Goal: Transaction & Acquisition: Purchase product/service

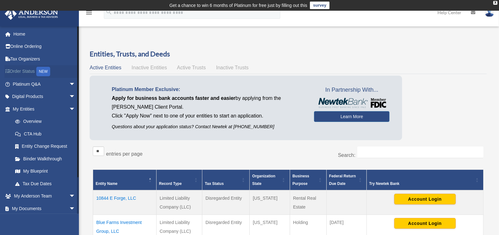
click at [22, 70] on link "Order Status NEW" at bounding box center [44, 71] width 80 height 13
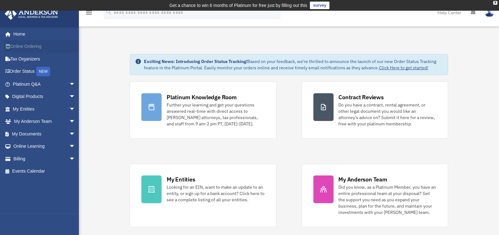
click at [24, 44] on link "Online Ordering" at bounding box center [44, 46] width 80 height 13
click at [69, 81] on span "arrow_drop_down" at bounding box center [75, 84] width 13 height 13
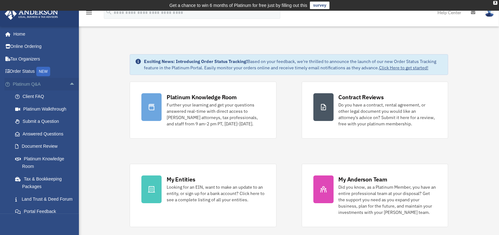
click at [69, 82] on span "arrow_drop_up" at bounding box center [75, 84] width 13 height 13
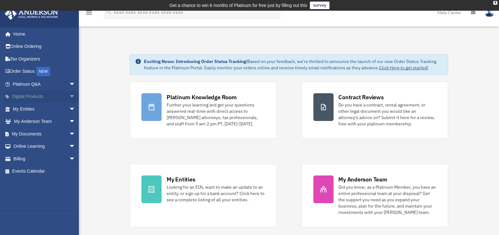
click at [69, 95] on span "arrow_drop_down" at bounding box center [75, 97] width 13 height 13
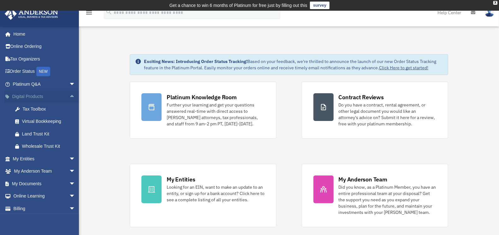
click at [69, 95] on span "arrow_drop_up" at bounding box center [75, 97] width 13 height 13
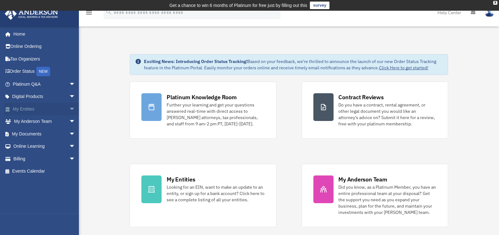
click at [69, 107] on span "arrow_drop_down" at bounding box center [75, 109] width 13 height 13
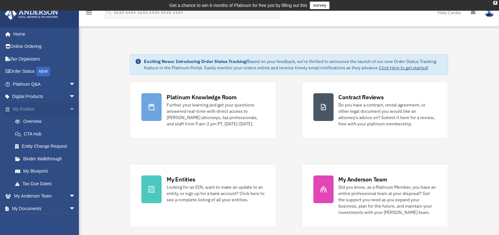
click at [69, 106] on span "arrow_drop_up" at bounding box center [75, 109] width 13 height 13
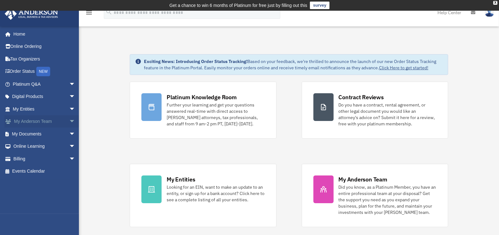
click at [69, 120] on span "arrow_drop_down" at bounding box center [75, 122] width 13 height 13
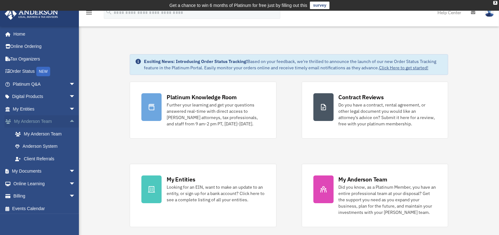
click at [69, 120] on span "arrow_drop_up" at bounding box center [75, 122] width 13 height 13
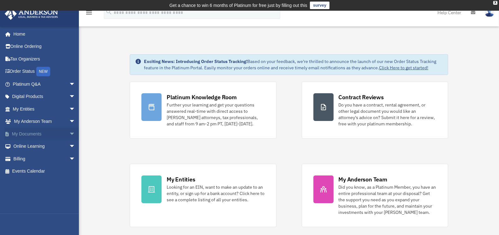
click at [69, 132] on span "arrow_drop_down" at bounding box center [75, 134] width 13 height 13
click at [69, 133] on span "arrow_drop_up" at bounding box center [75, 134] width 13 height 13
click at [69, 147] on span "arrow_drop_down" at bounding box center [75, 146] width 13 height 13
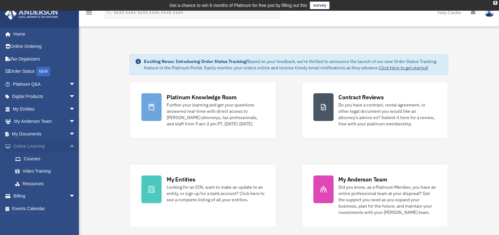
click at [69, 147] on span "arrow_drop_up" at bounding box center [75, 146] width 13 height 13
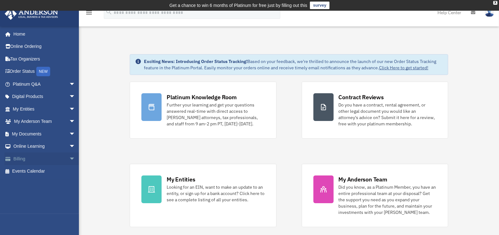
click at [69, 158] on span "arrow_drop_down" at bounding box center [75, 159] width 13 height 13
click at [42, 171] on link "$ Open Invoices" at bounding box center [47, 171] width 76 height 13
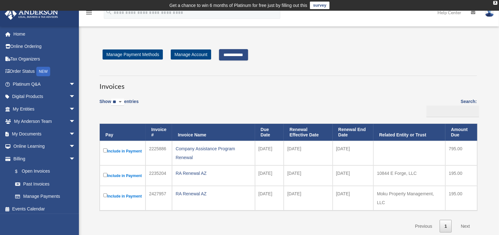
click at [239, 52] on input "**********" at bounding box center [233, 54] width 29 height 11
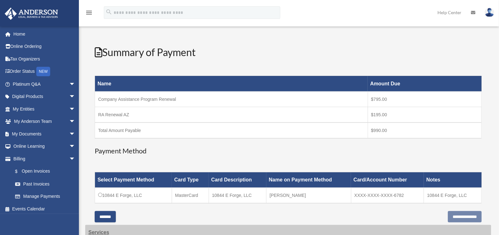
scroll to position [131, 0]
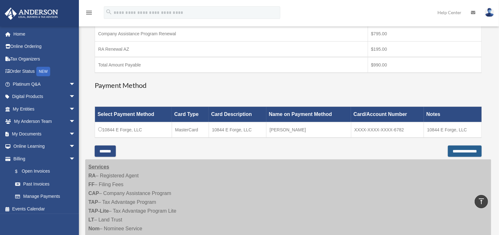
click at [463, 149] on input "**********" at bounding box center [465, 151] width 34 height 11
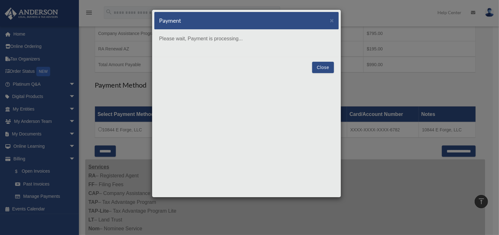
click at [323, 67] on button "Close" at bounding box center [323, 67] width 22 height 11
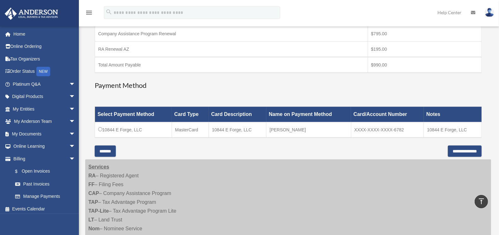
scroll to position [66, 0]
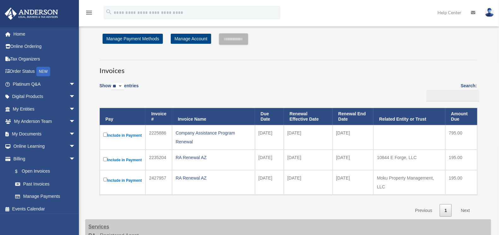
scroll to position [66, 0]
